Goal: Task Accomplishment & Management: Complete application form

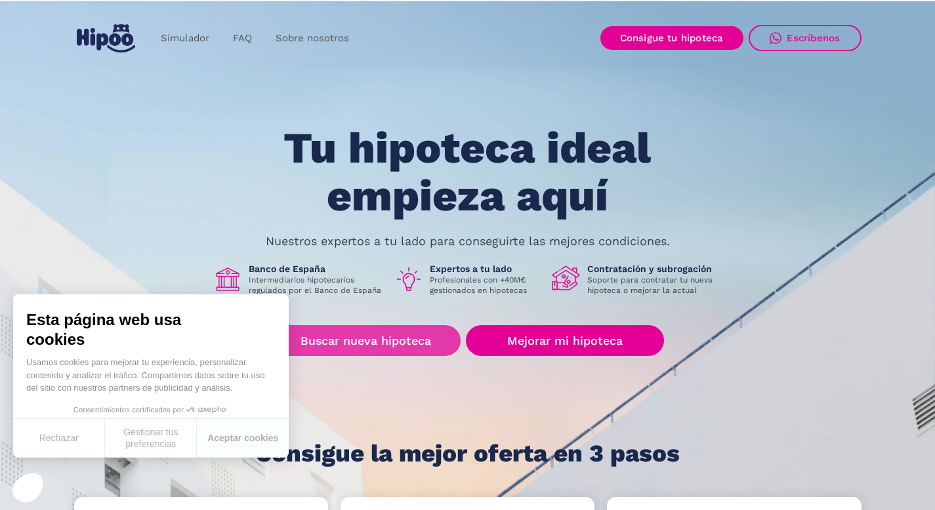
click at [392, 340] on link "Buscar nueva hipoteca" at bounding box center [366, 340] width 190 height 31
click at [107, 169] on div "Tu hipoteca ideal empieza aquí Nuestros expertos a tu lado para conseguirte las…" at bounding box center [467, 296] width 787 height 342
click at [737, 394] on div "Tu hipoteca ideal empieza aquí Nuestros expertos a tu lado para conseguirte las…" at bounding box center [467, 296] width 787 height 342
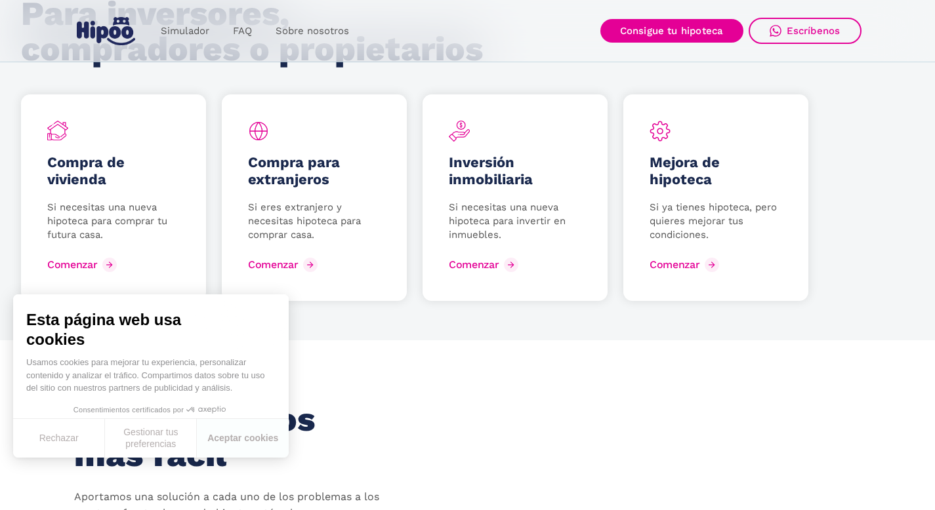
scroll to position [1789, 0]
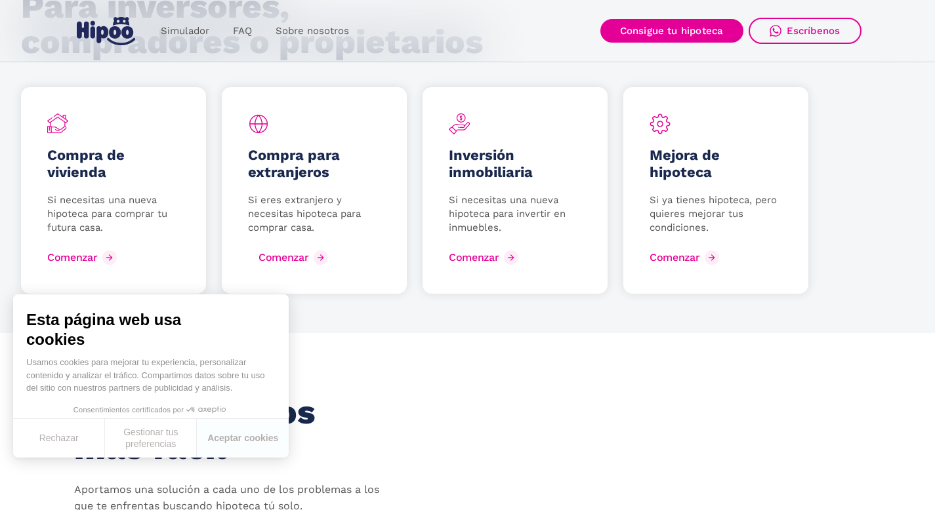
click at [308, 261] on div "Comenzar" at bounding box center [283, 257] width 50 height 12
